Goal: Find specific fact: Find specific fact

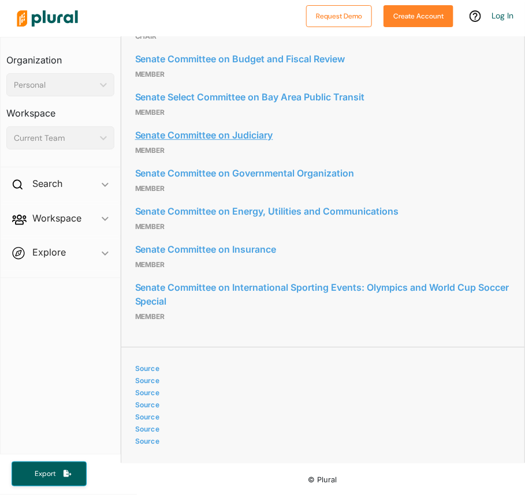
scroll to position [785, 0]
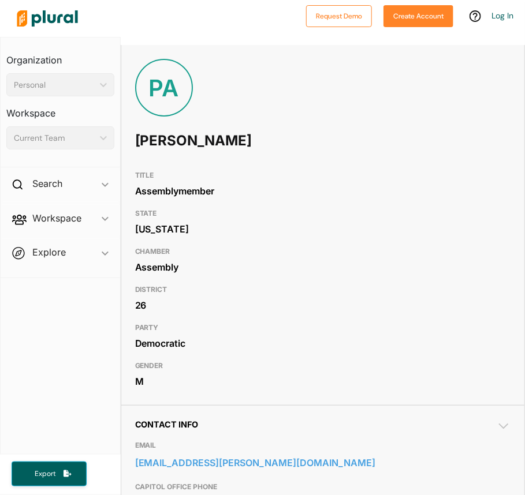
scroll to position [58, 0]
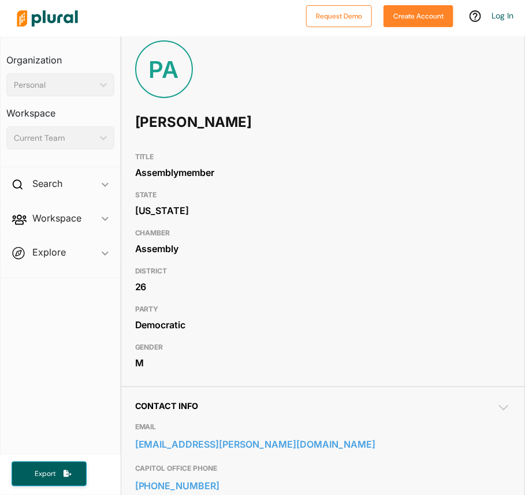
drag, startPoint x: 242, startPoint y: 124, endPoint x: 136, endPoint y: 128, distance: 105.7
click at [136, 128] on h1 "Patrick Ahrens" at bounding box center [247, 122] width 225 height 35
copy h1 "Patrick Ahrens"
